Goal: Task Accomplishment & Management: Manage account settings

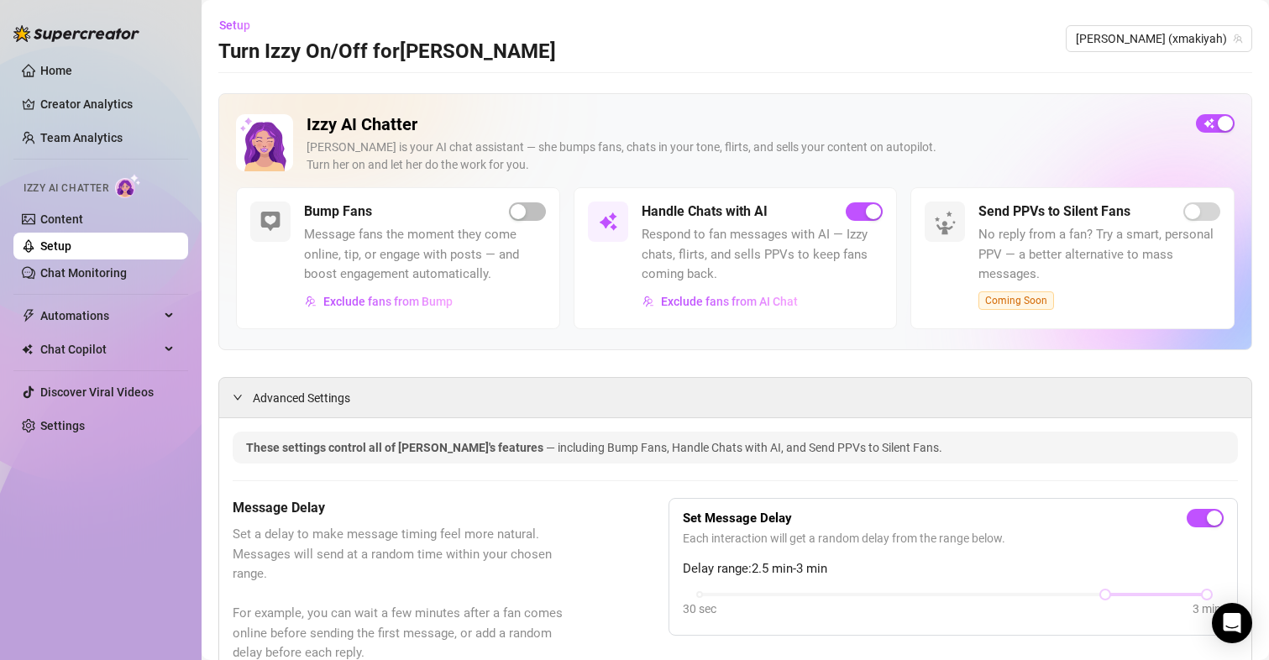
scroll to position [1511, 0]
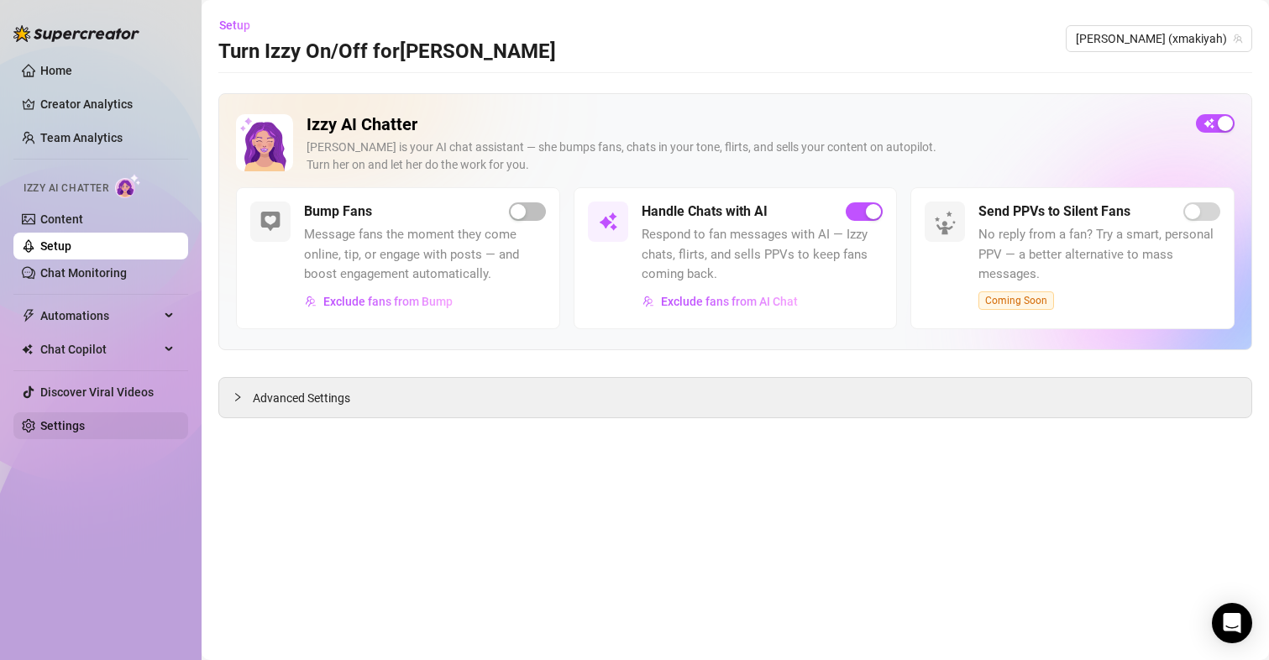
click at [85, 430] on link "Settings" at bounding box center [62, 425] width 45 height 13
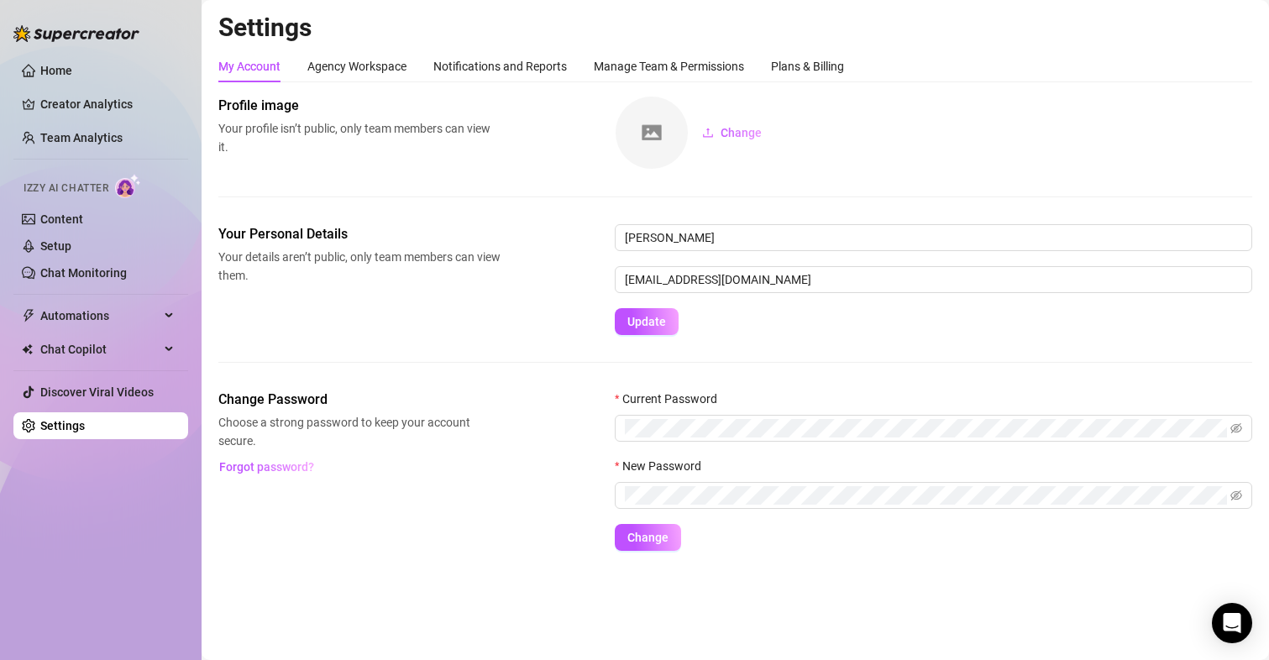
click at [851, 67] on div "My Account Agency Workspace Notifications and Reports Manage Team & Permissions…" at bounding box center [735, 66] width 1034 height 32
click at [838, 66] on div "Plans & Billing" at bounding box center [807, 66] width 73 height 18
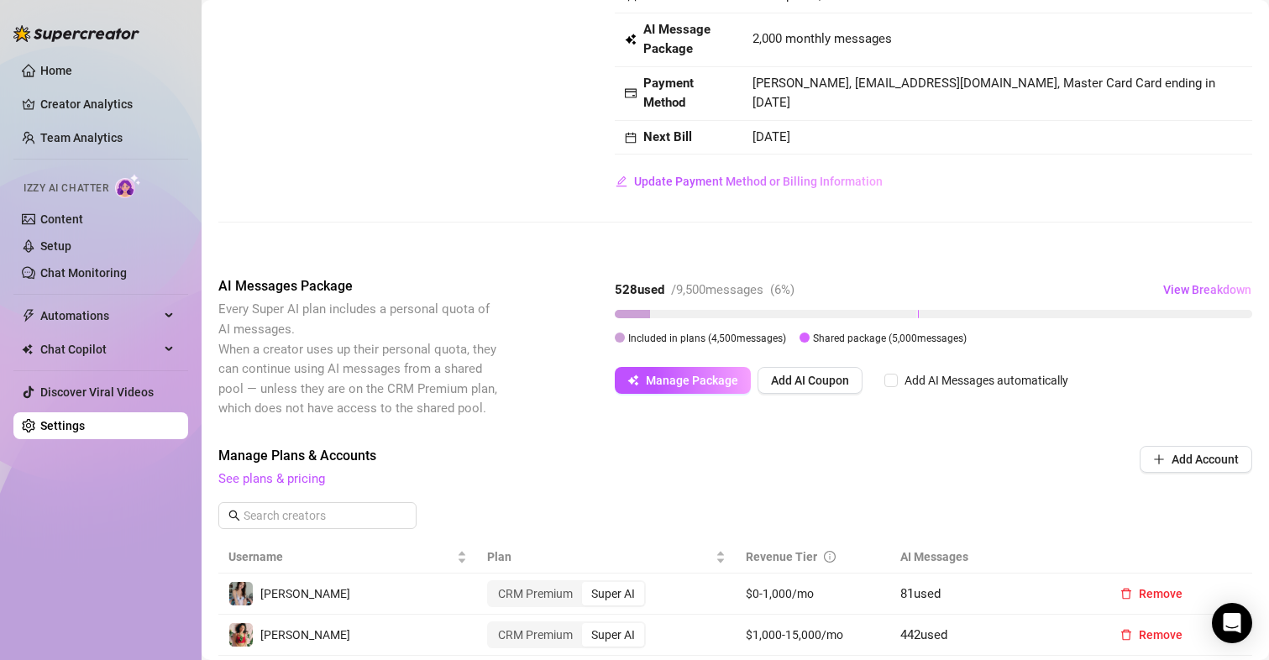
scroll to position [83, 0]
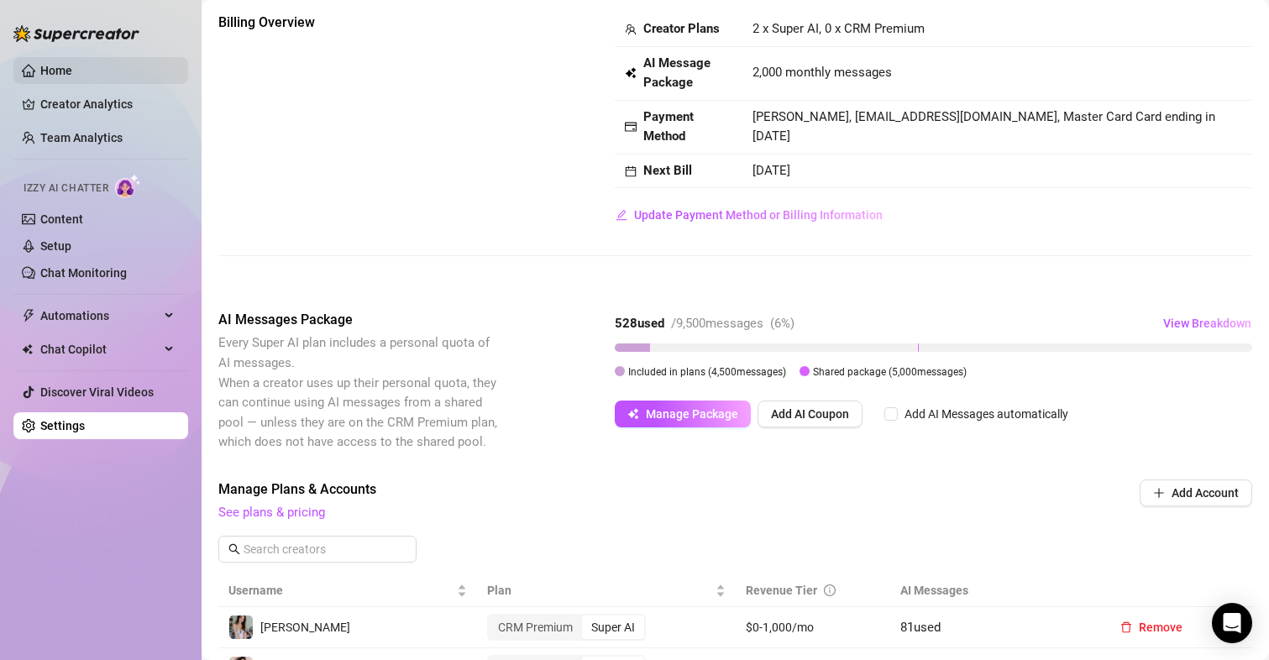
click at [59, 64] on link "Home" at bounding box center [56, 70] width 32 height 13
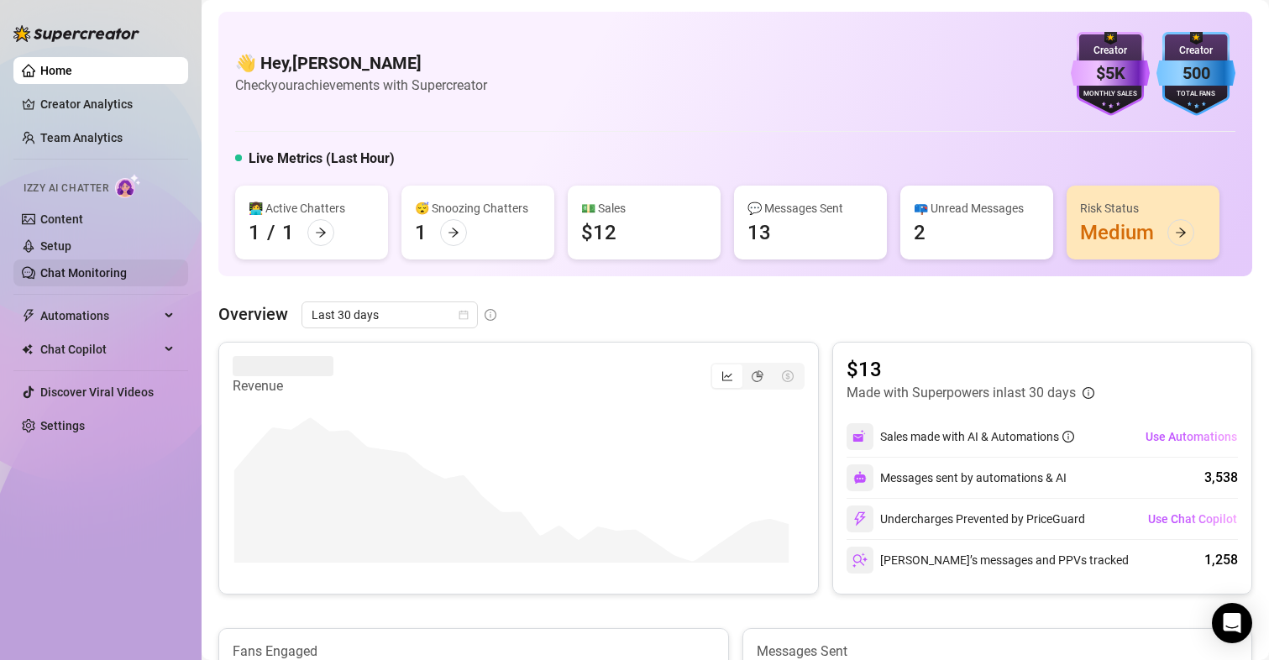
click at [77, 277] on link "Chat Monitoring" at bounding box center [83, 272] width 86 height 13
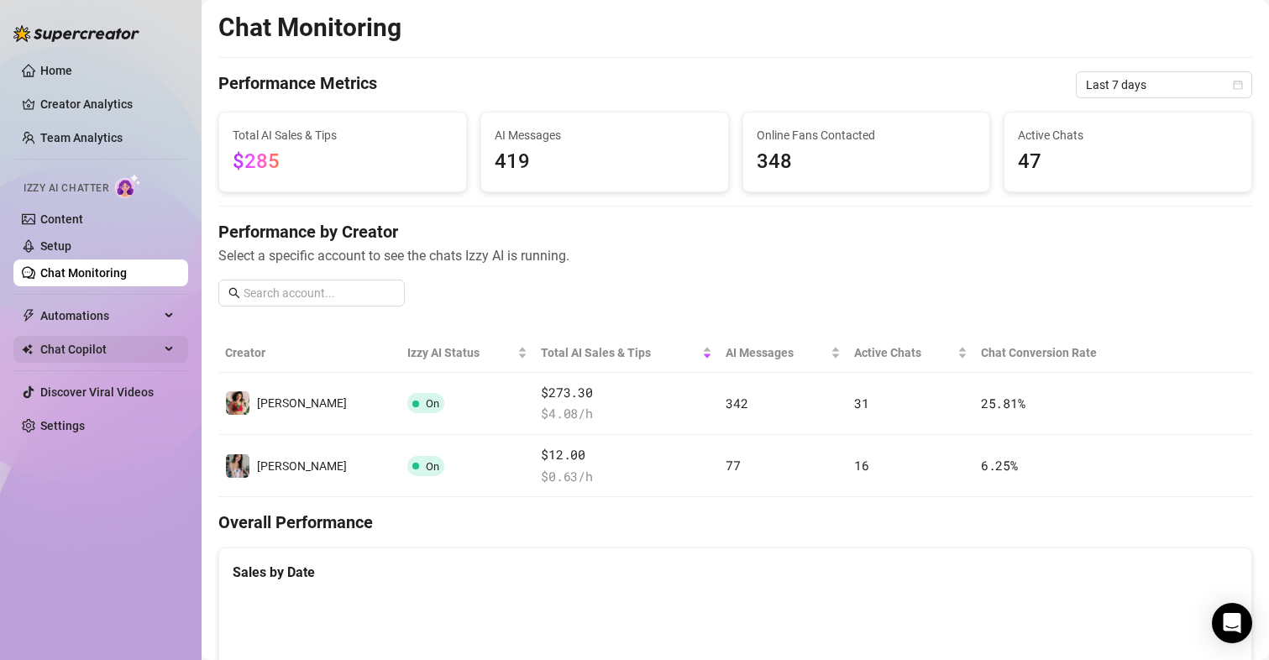
click at [109, 350] on span "Chat Copilot" at bounding box center [99, 349] width 119 height 27
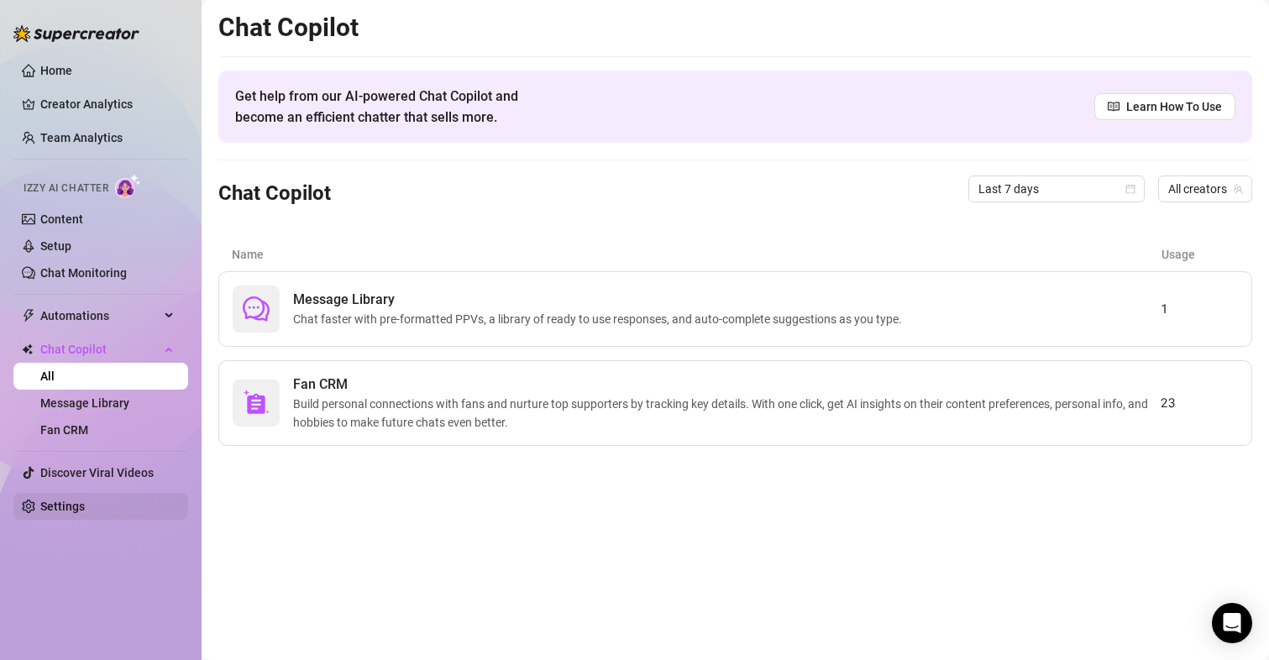
click at [77, 507] on link "Settings" at bounding box center [62, 506] width 45 height 13
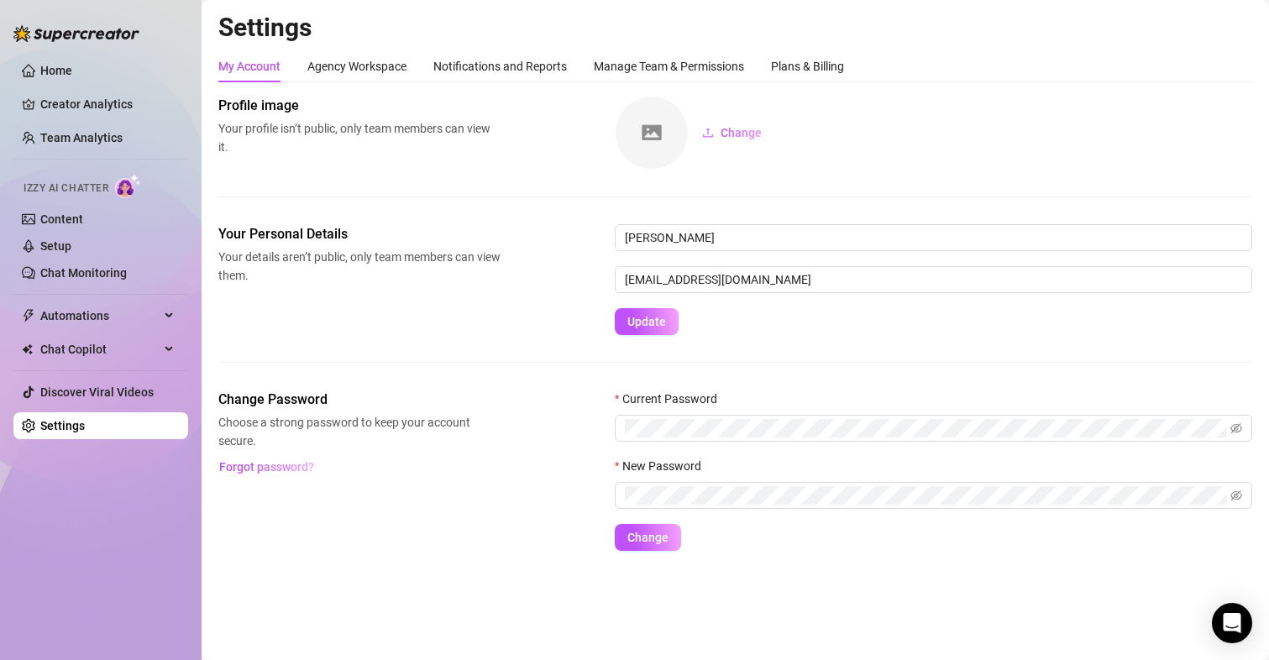
click at [827, 82] on div "My Account Agency Workspace Notifications and Reports Manage Team & Permissions…" at bounding box center [735, 300] width 1034 height 500
click at [827, 60] on div "Plans & Billing" at bounding box center [807, 66] width 73 height 18
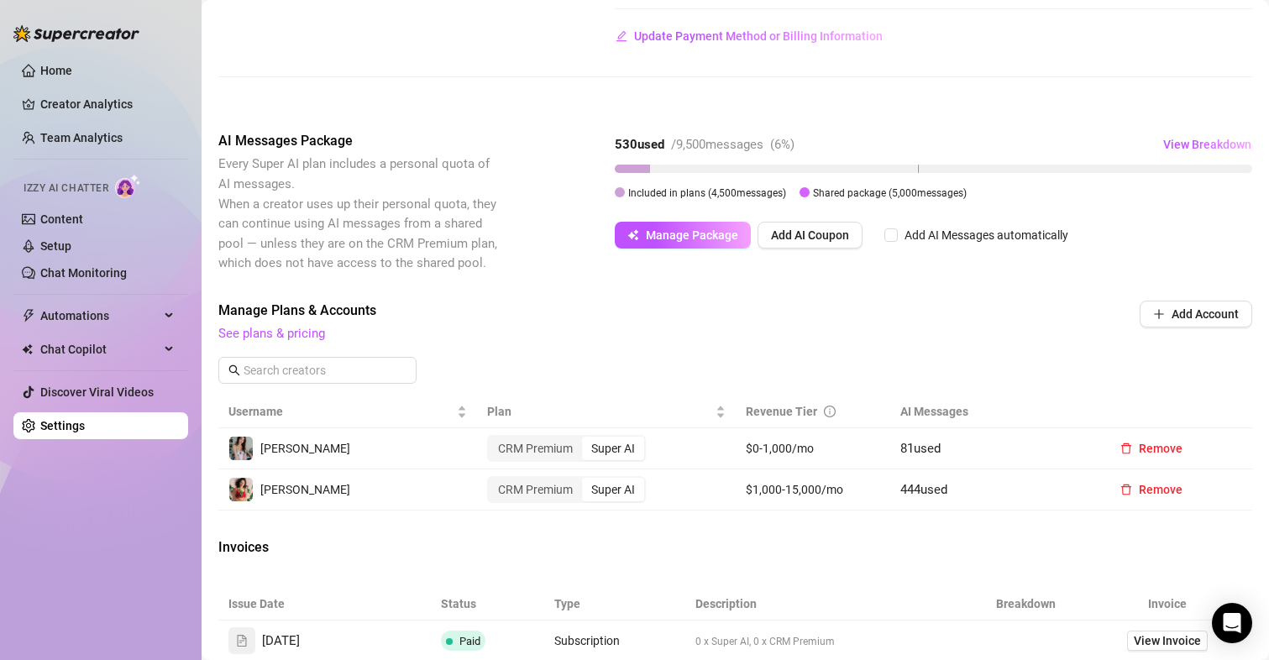
scroll to position [336, 0]
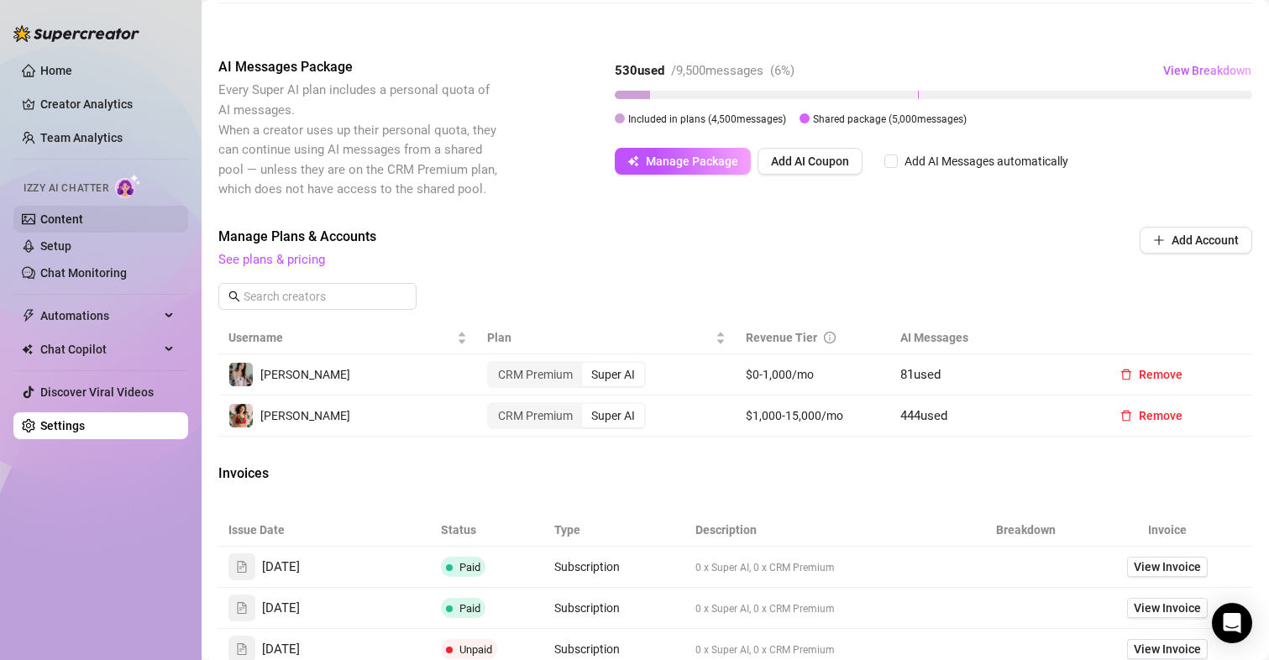
click at [50, 226] on link "Content" at bounding box center [61, 218] width 43 height 13
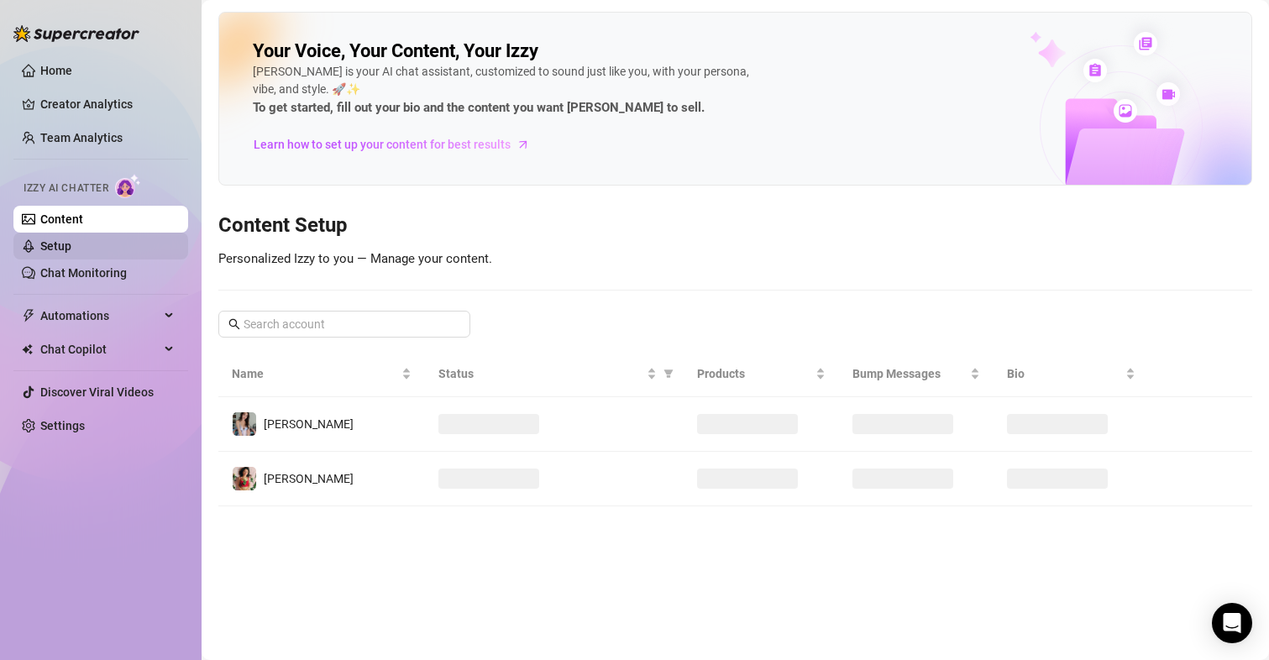
click at [51, 239] on link "Setup" at bounding box center [55, 245] width 31 height 13
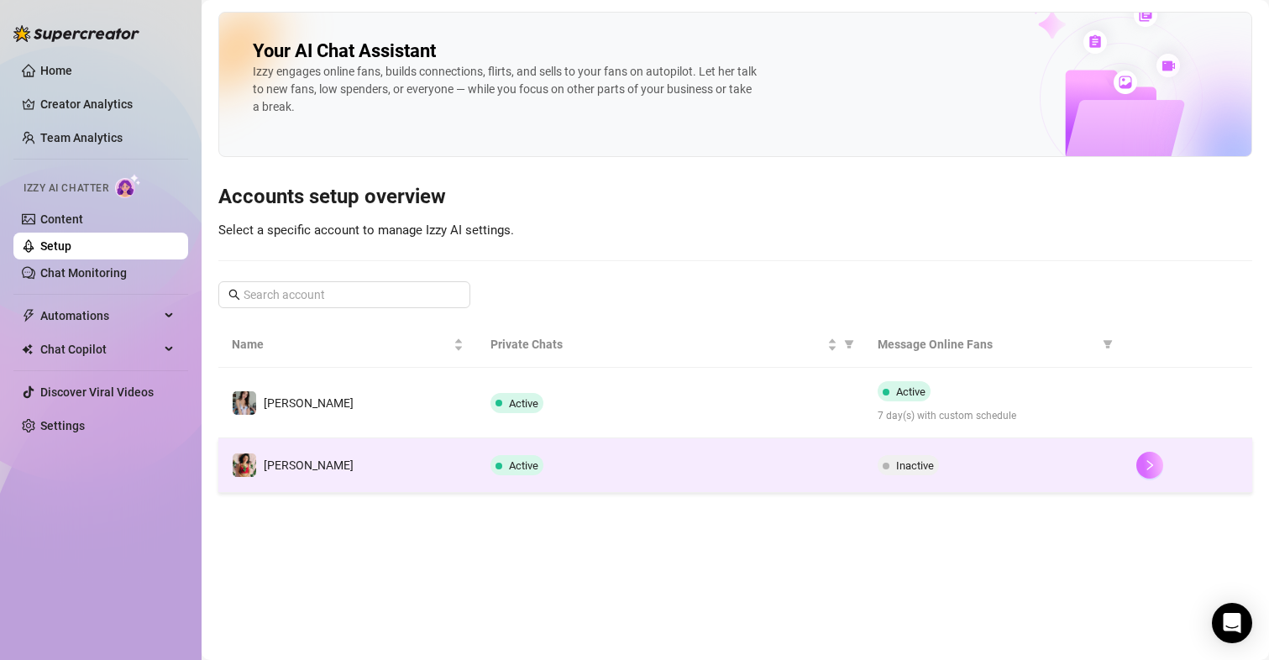
click at [1144, 464] on icon "right" at bounding box center [1150, 465] width 12 height 12
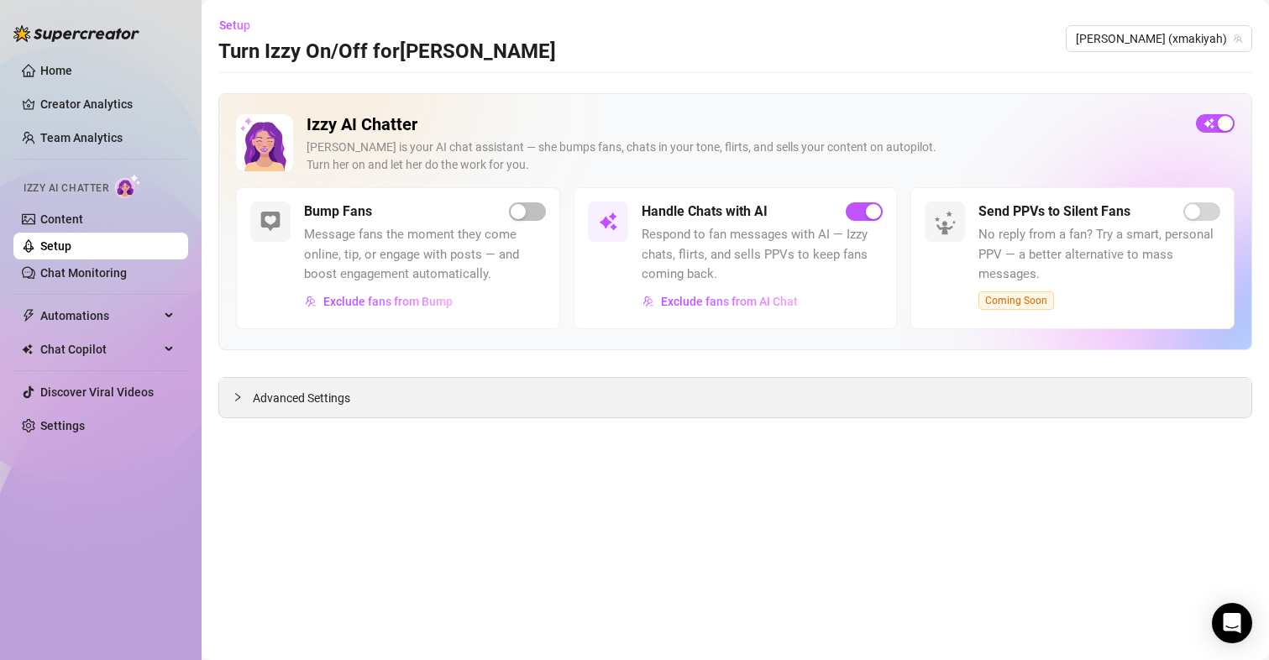
click at [312, 397] on span "Advanced Settings" at bounding box center [301, 398] width 97 height 18
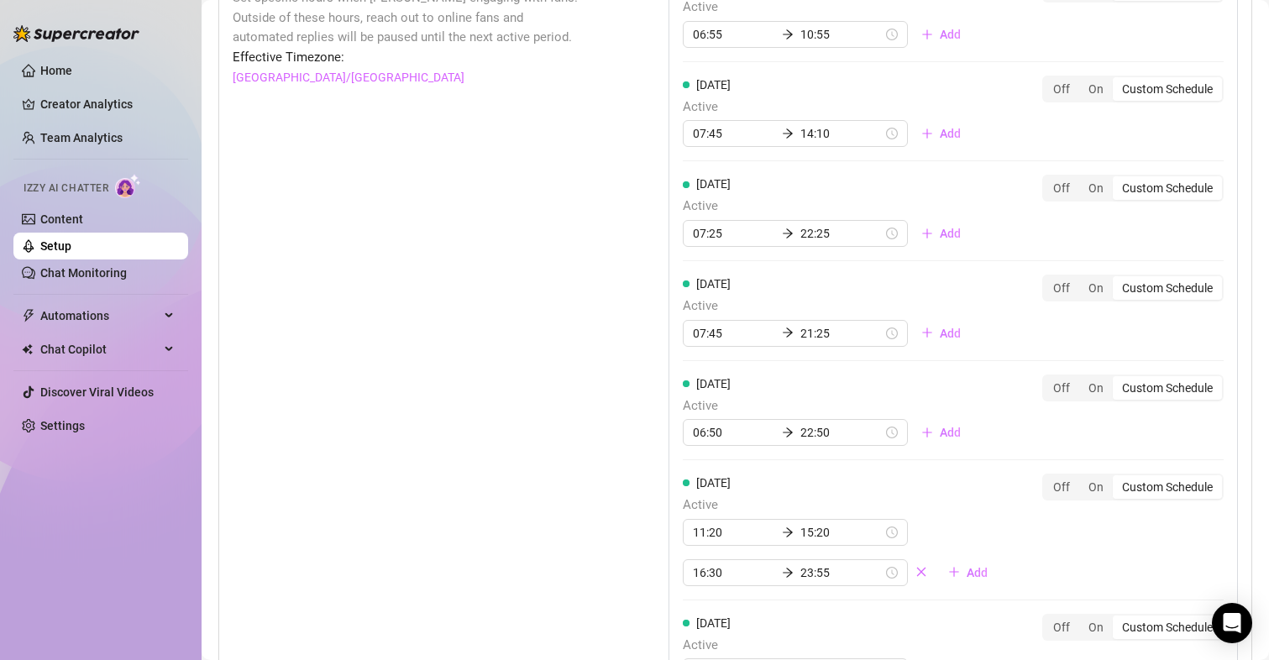
scroll to position [1595, 0]
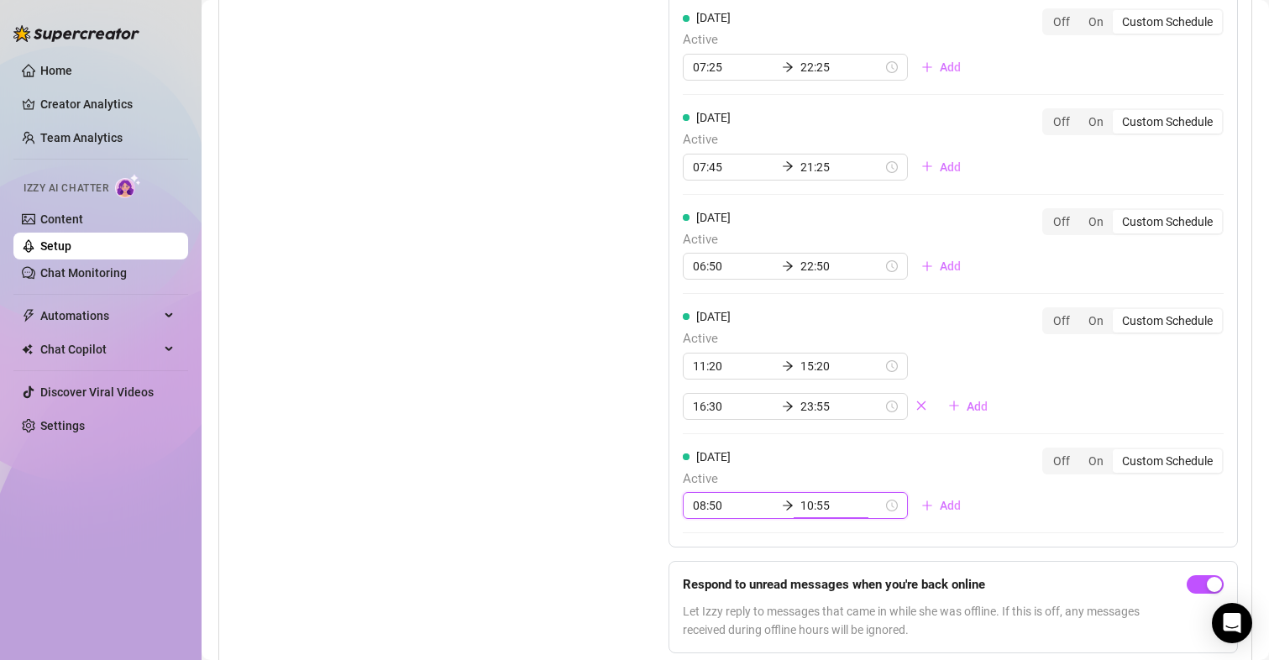
click at [800, 506] on input "10:55" at bounding box center [841, 505] width 82 height 18
click at [750, 402] on div "17" at bounding box center [758, 402] width 40 height 24
type input "17:55"
click at [517, 375] on div "Set Active Hours (Izzy Availability) Set specific hours when Izzy engaging with…" at bounding box center [409, 231] width 352 height 872
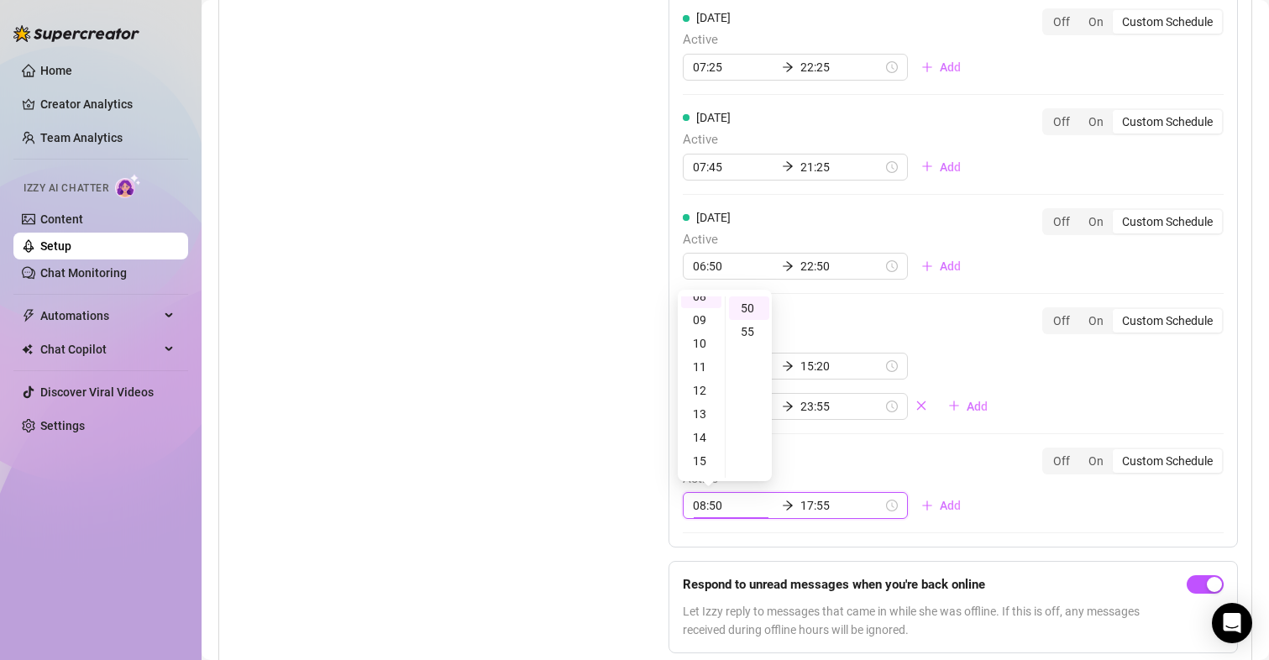
scroll to position [235, 0]
click at [380, 326] on div "Set Active Hours (Izzy Availability) Set specific hours when Izzy engaging with…" at bounding box center [409, 231] width 352 height 872
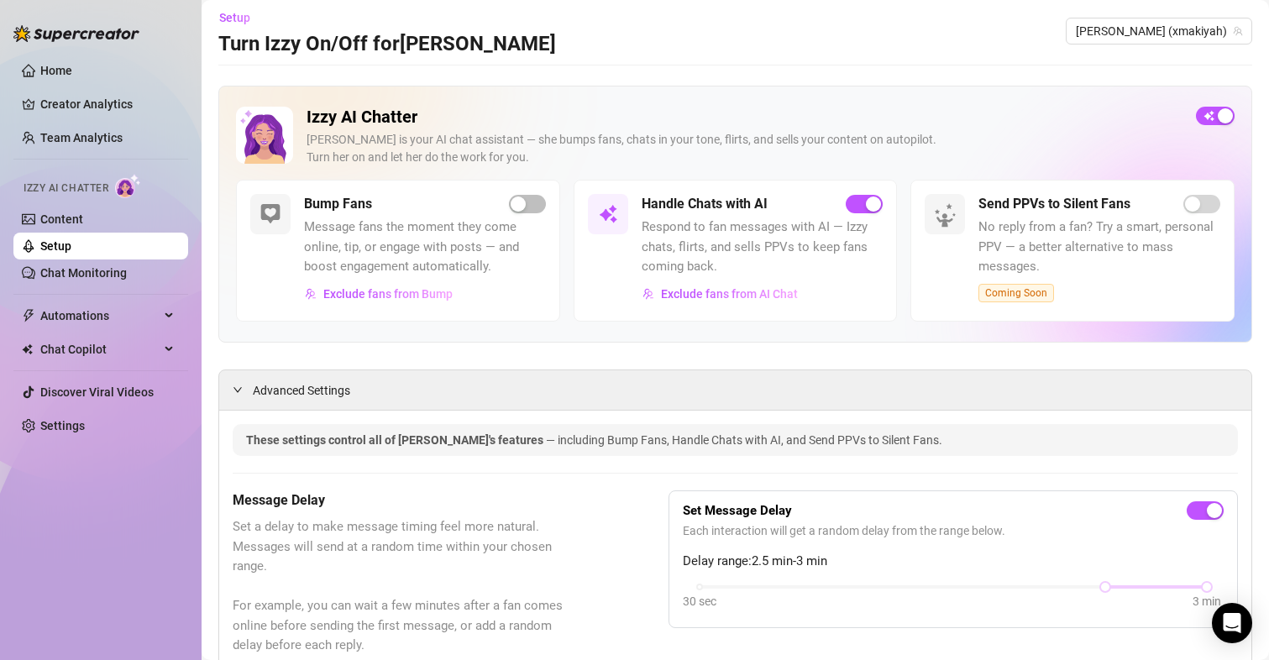
scroll to position [0, 0]
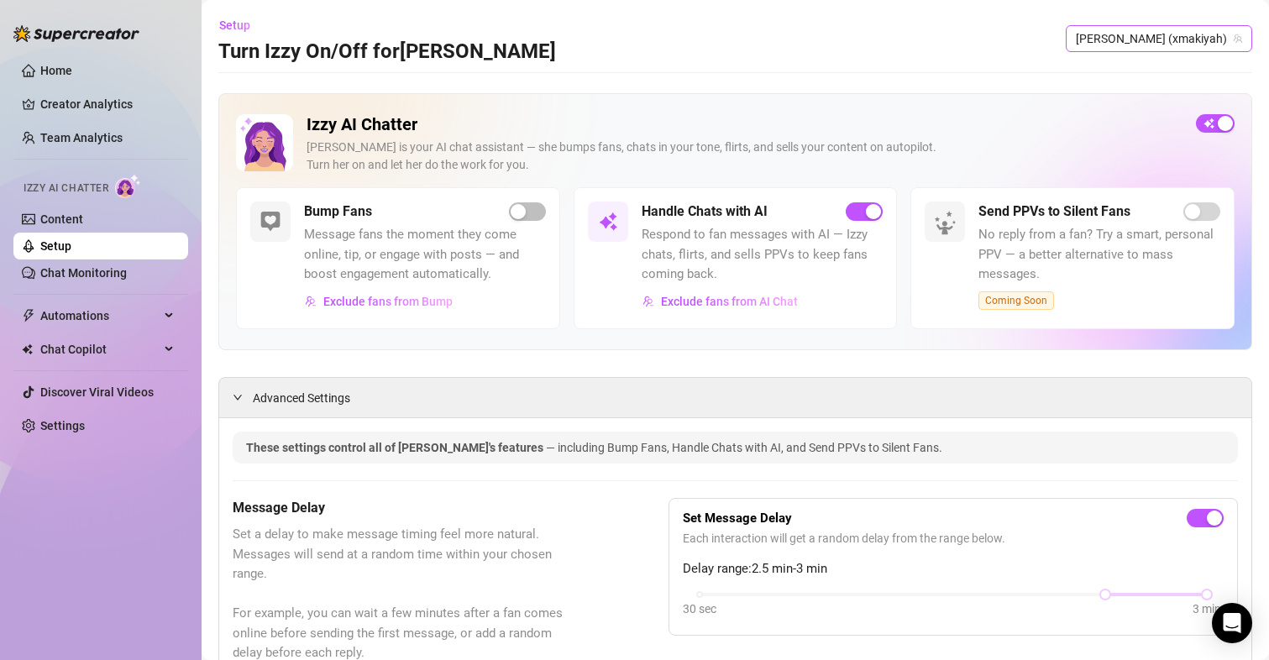
click at [1160, 40] on span "[PERSON_NAME] (xmakiyah)" at bounding box center [1159, 38] width 166 height 25
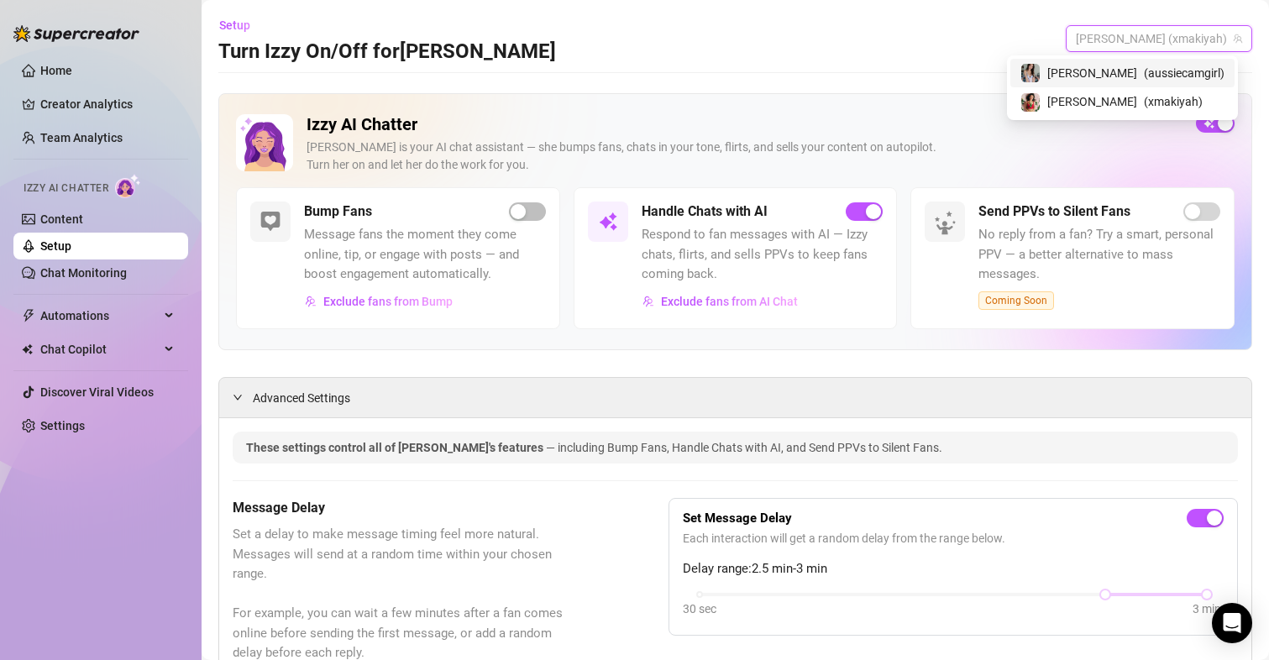
click at [1131, 70] on span "[PERSON_NAME]" at bounding box center [1092, 73] width 90 height 18
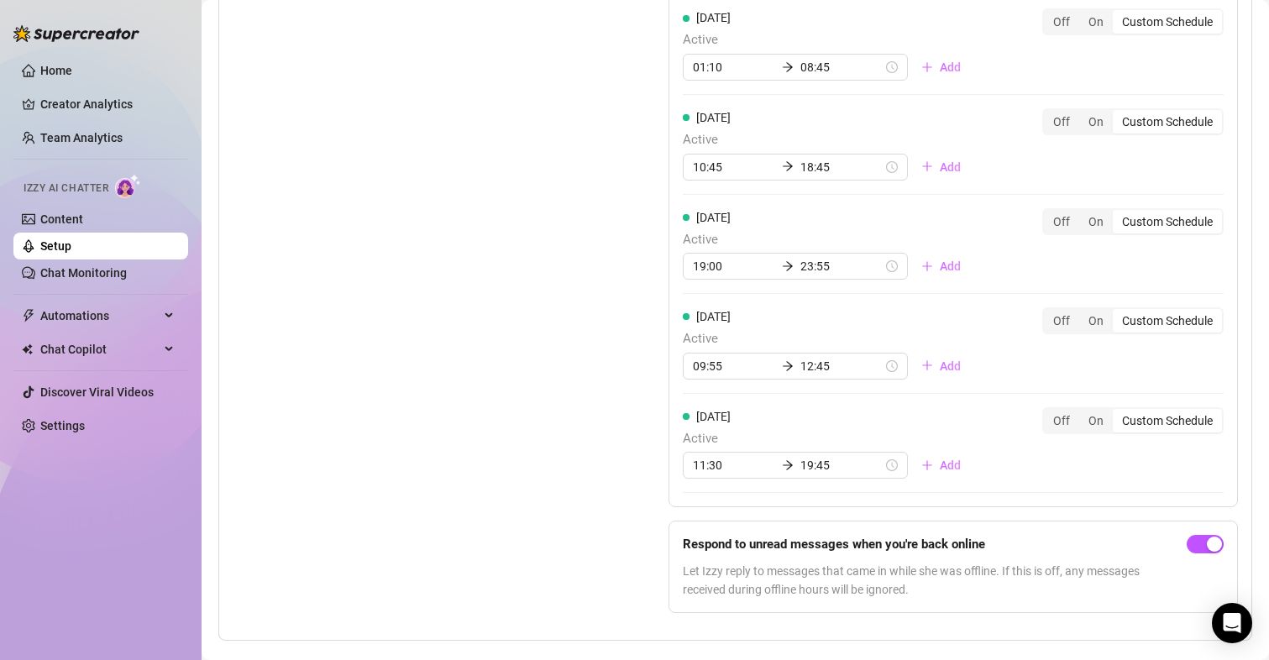
scroll to position [1627, 0]
